Goal: Information Seeking & Learning: Learn about a topic

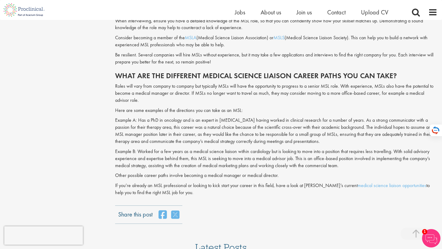
scroll to position [608, 0]
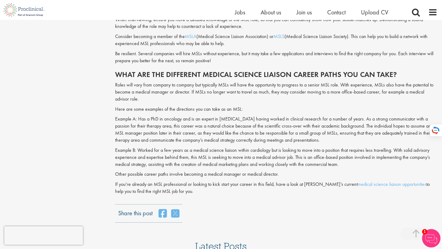
click at [252, 138] on p "Example A: Has a PhD in oncology and is an expert in [MEDICAL_DATA] having work…" at bounding box center [276, 130] width 322 height 28
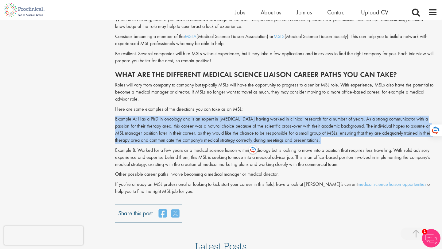
click at [254, 165] on p "Example B: Worked for a few years as a medical science liaison within cardiolog…" at bounding box center [276, 157] width 322 height 21
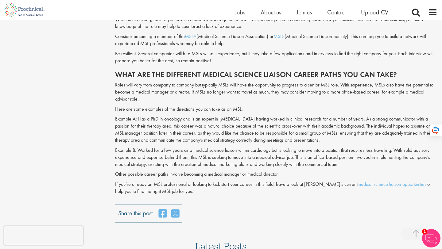
click at [254, 163] on p "Example B: Worked for a few years as a medical science liaison within cardiolog…" at bounding box center [276, 157] width 322 height 21
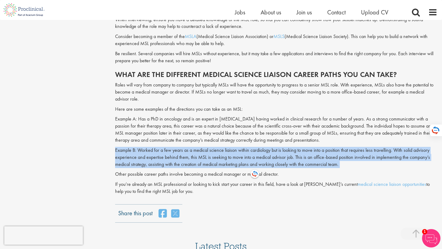
click at [254, 163] on p "Example B: Worked for a few years as a medical science liaison within cardiolog…" at bounding box center [276, 157] width 322 height 21
